Goal: Task Accomplishment & Management: Use online tool/utility

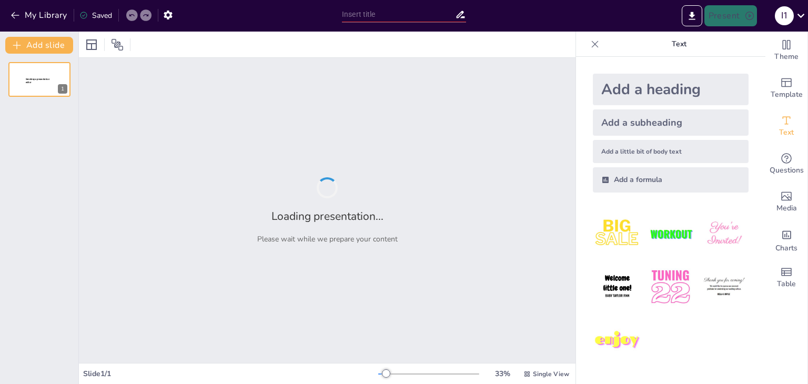
type input "Volunteering in [GEOGRAPHIC_DATA]: Trends, Insights, and Future Directions"
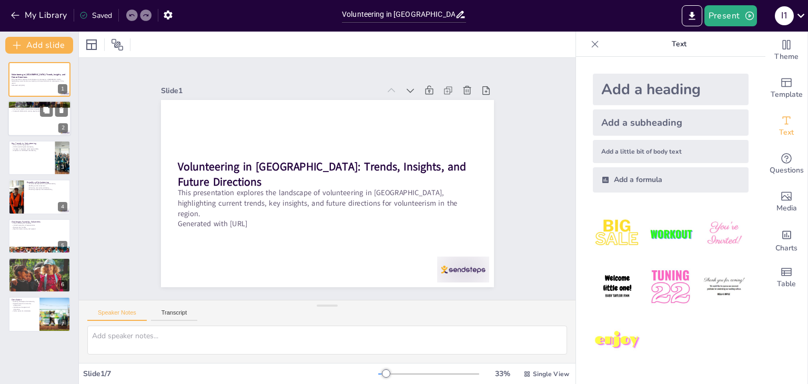
click at [37, 113] on div at bounding box center [39, 119] width 63 height 36
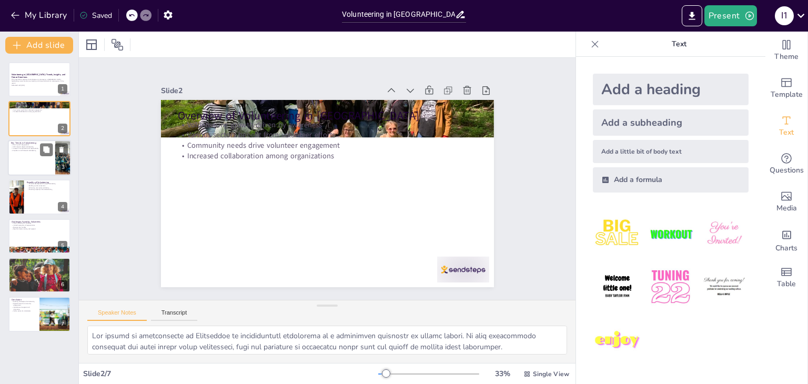
click at [23, 171] on div at bounding box center [39, 158] width 63 height 36
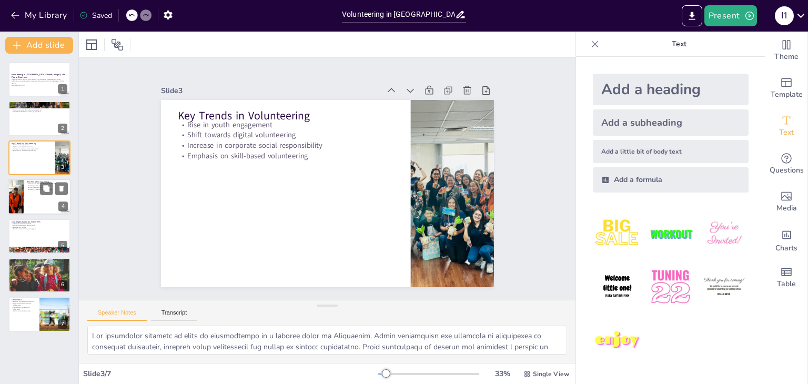
click at [27, 205] on div at bounding box center [39, 197] width 63 height 36
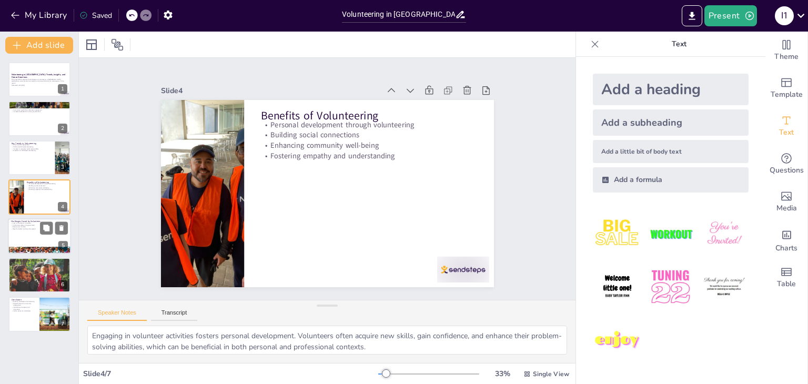
click at [27, 239] on div at bounding box center [39, 236] width 63 height 36
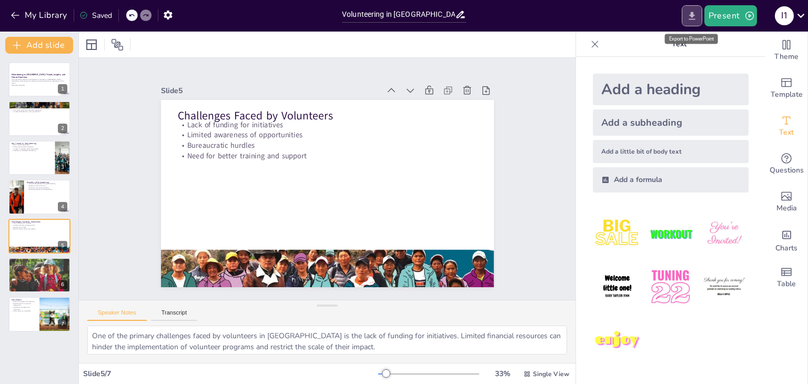
click at [690, 16] on icon "Export to PowerPoint" at bounding box center [692, 16] width 11 height 11
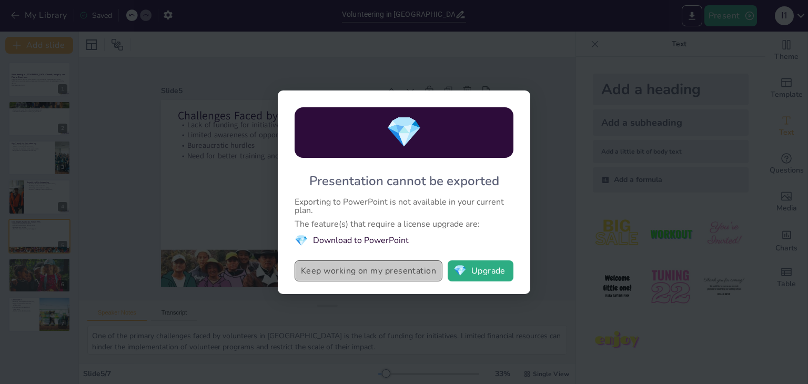
click at [409, 273] on button "Keep working on my presentation" at bounding box center [369, 270] width 148 height 21
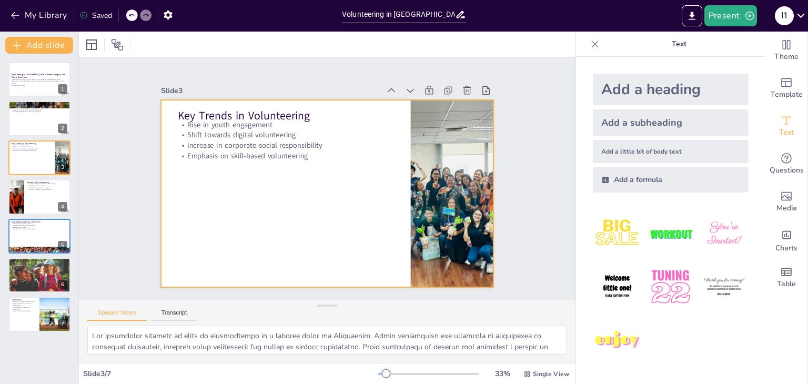
type textarea "The growth of volunteering in Kazakhstan is significantly influenced by a heigh…"
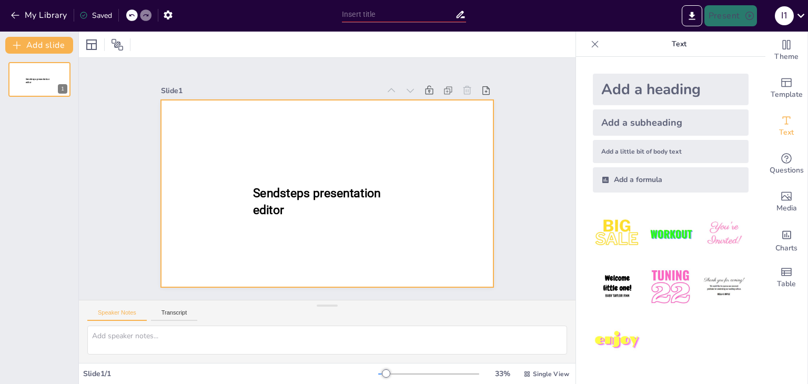
type input "Volunteering in [GEOGRAPHIC_DATA]: Trends, Insights, and Future Directions"
